Goal: Task Accomplishment & Management: Manage account settings

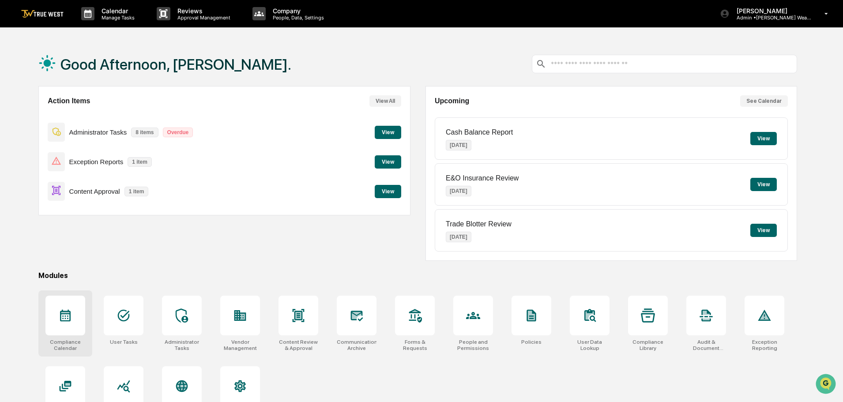
click at [62, 317] on icon at bounding box center [65, 316] width 14 height 14
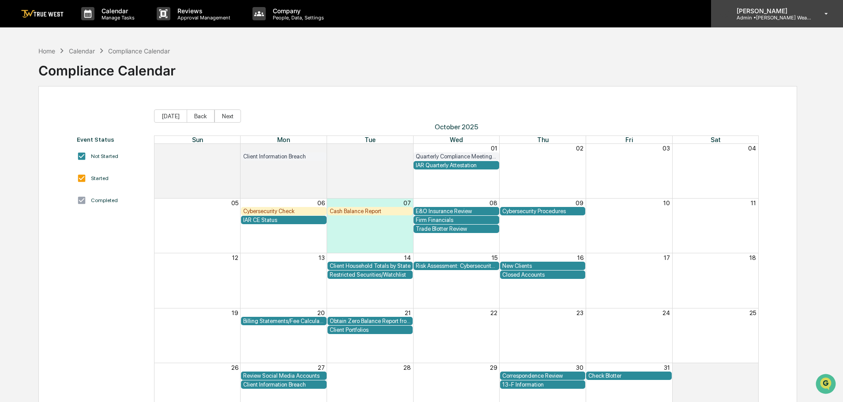
click at [772, 18] on p "Admin • Bernicke Wealth Management" at bounding box center [771, 18] width 82 height 6
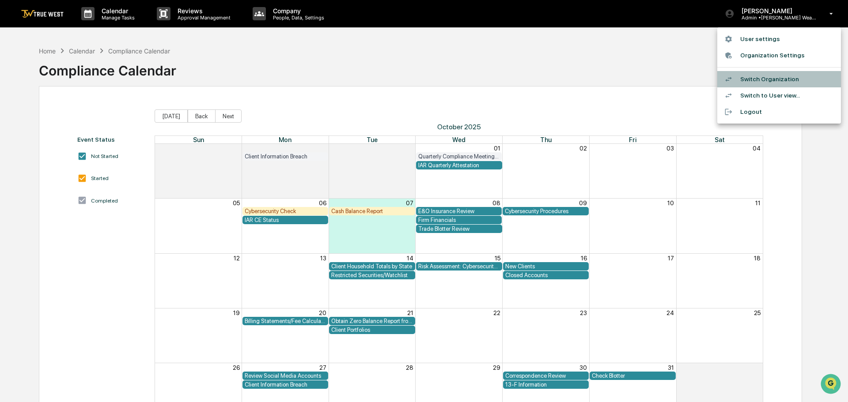
click at [764, 78] on li "Switch Organization" at bounding box center [779, 79] width 124 height 16
